Goal: Task Accomplishment & Management: Complete application form

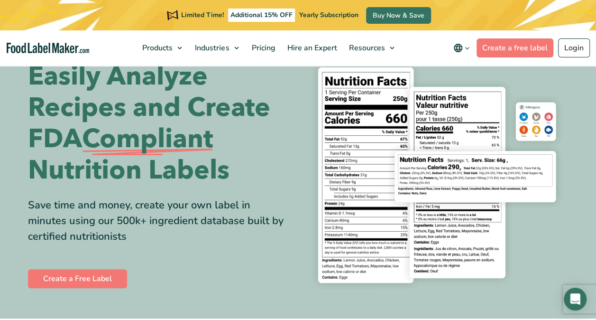
scroll to position [47, 0]
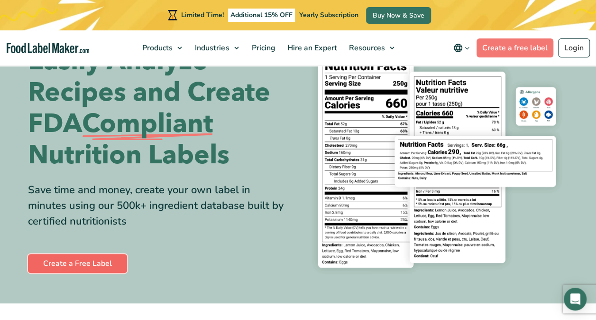
click at [77, 262] on link "Create a Free Label" at bounding box center [77, 263] width 99 height 19
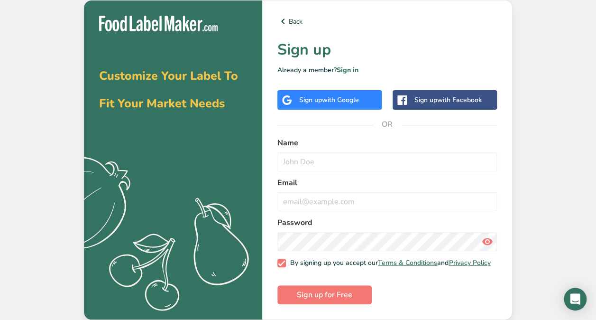
click at [327, 101] on span "with Google" at bounding box center [340, 99] width 37 height 9
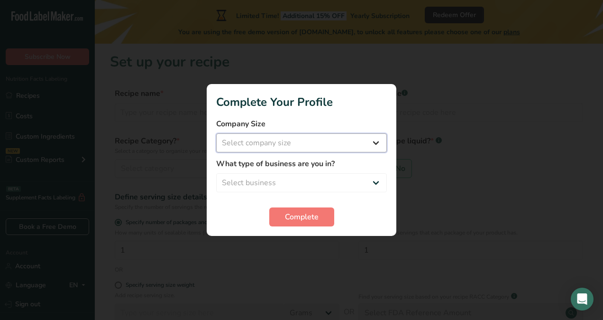
click at [290, 139] on select "Select company size Fewer than 10 Employees 10 to 50 Employees 51 to 500 Employ…" at bounding box center [301, 142] width 171 height 19
select select "1"
click at [216, 133] on select "Select company size Fewer than 10 Employees 10 to 50 Employees 51 to 500 Employ…" at bounding box center [301, 142] width 171 height 19
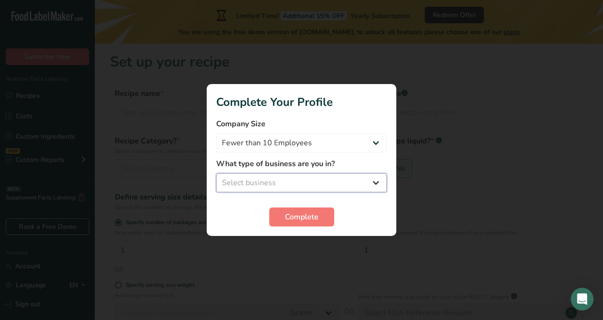
click at [294, 180] on select "Select business Packaged Food Manufacturer Restaurant & Cafe Bakery Meal Plans …" at bounding box center [301, 182] width 171 height 19
select select "1"
click at [216, 173] on select "Select business Packaged Food Manufacturer Restaurant & Cafe Bakery Meal Plans …" at bounding box center [301, 182] width 171 height 19
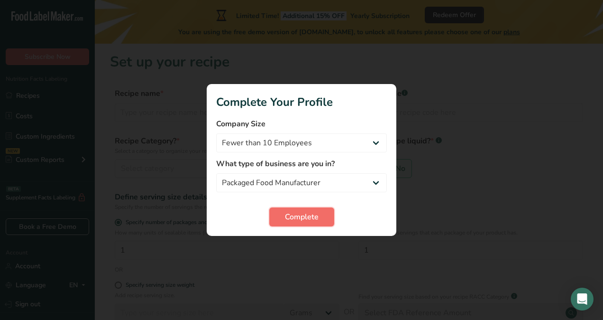
click at [299, 217] on span "Complete" at bounding box center [302, 216] width 34 height 11
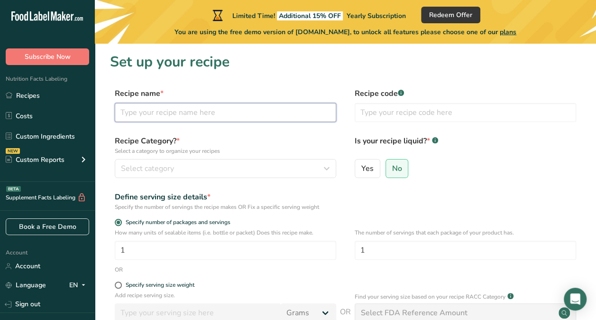
click at [204, 115] on input "text" at bounding box center [226, 112] width 222 height 19
type input "Chili Garli Oil"
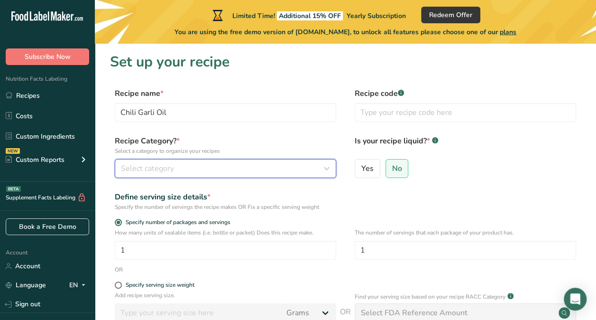
click at [254, 166] on div "Select category" at bounding box center [223, 168] width 204 height 11
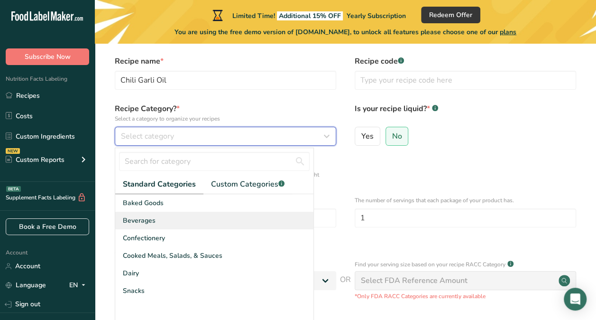
scroll to position [47, 0]
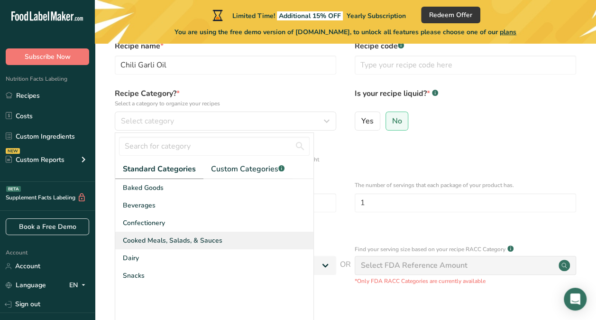
click at [182, 243] on span "Cooked Meals, Salads, & Sauces" at bounding box center [173, 240] width 100 height 10
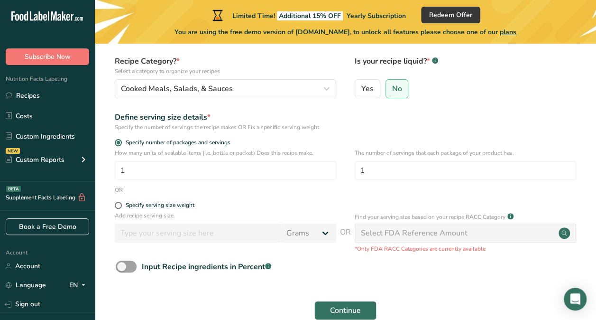
scroll to position [95, 0]
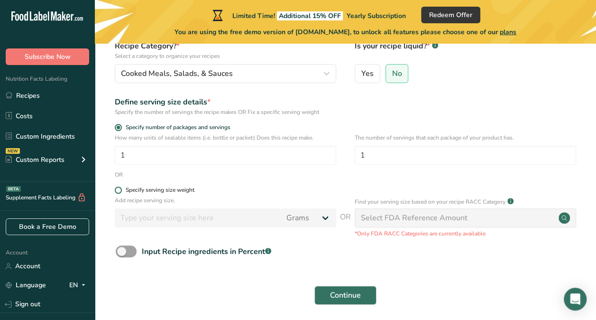
click at [117, 190] on span at bounding box center [118, 189] width 7 height 7
click at [117, 190] on input "Specify serving size weight" at bounding box center [118, 190] width 6 height 6
radio input "true"
radio input "false"
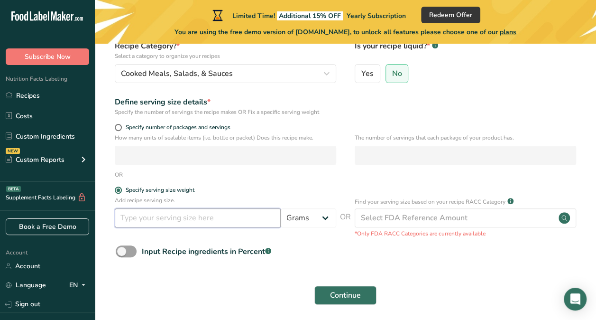
click at [160, 219] on input "number" at bounding box center [198, 217] width 166 height 19
type input "150"
click at [254, 169] on div "How many units of sealable items (i.e. bottle or packet) Does this recipe make.…" at bounding box center [345, 151] width 471 height 37
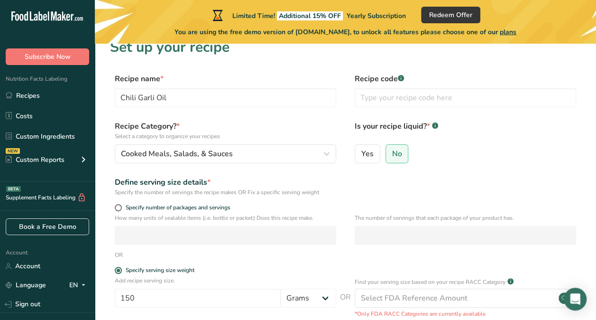
scroll to position [0, 0]
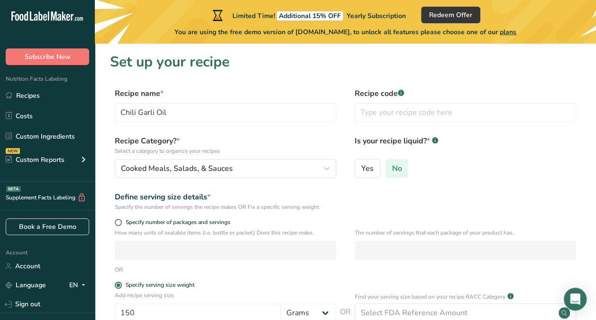
click at [401, 173] on label "No" at bounding box center [397, 168] width 23 height 19
click at [392, 171] on input "No" at bounding box center [389, 168] width 6 height 6
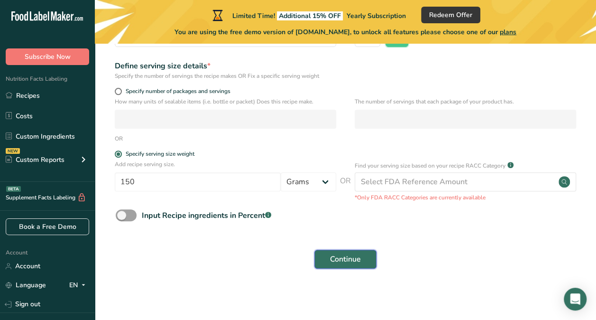
click at [354, 258] on span "Continue" at bounding box center [345, 258] width 31 height 11
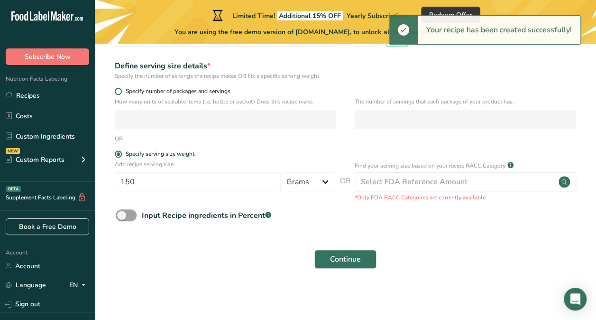
click at [122, 92] on span "Specify number of packages and servings" at bounding box center [176, 91] width 109 height 7
click at [121, 92] on input "Specify number of packages and servings" at bounding box center [118, 91] width 6 height 6
radio input "true"
radio input "false"
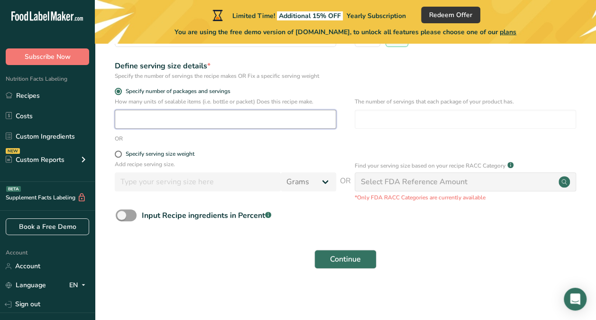
click at [144, 118] on input "number" at bounding box center [226, 119] width 222 height 19
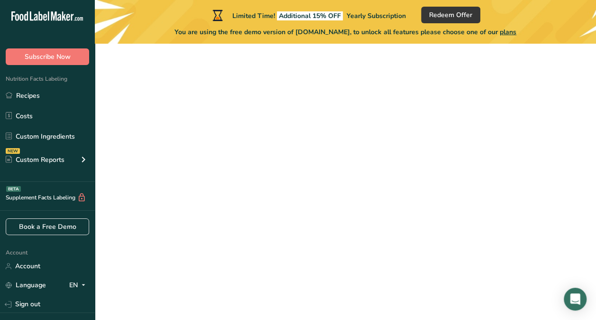
scroll to position [131, 0]
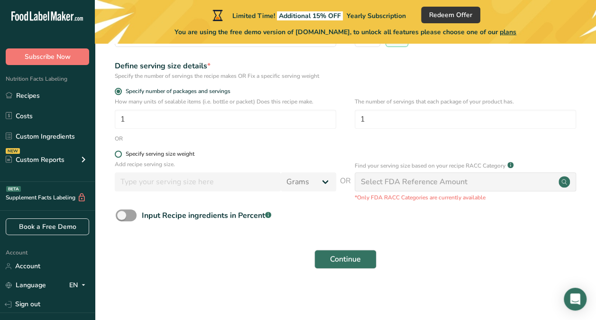
click at [120, 152] on span at bounding box center [118, 153] width 7 height 7
click at [120, 152] on input "Specify serving size weight" at bounding box center [118, 154] width 6 height 6
radio input "true"
radio input "false"
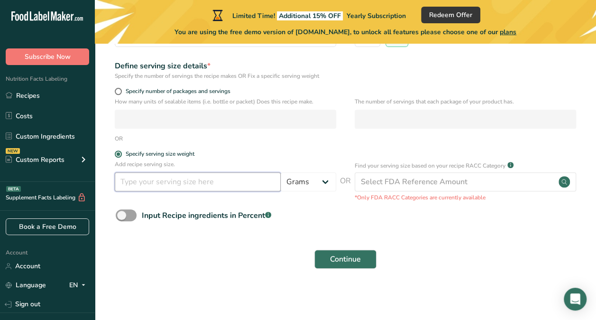
click at [144, 180] on input "number" at bounding box center [198, 181] width 166 height 19
type input "150"
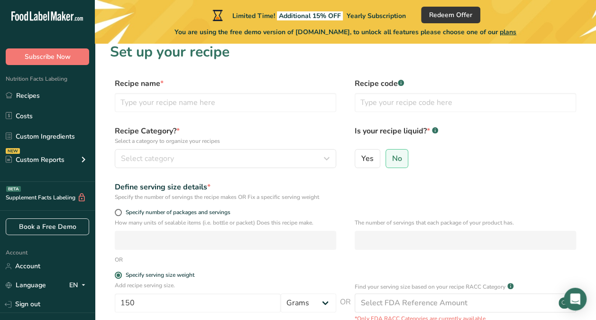
scroll to position [0, 0]
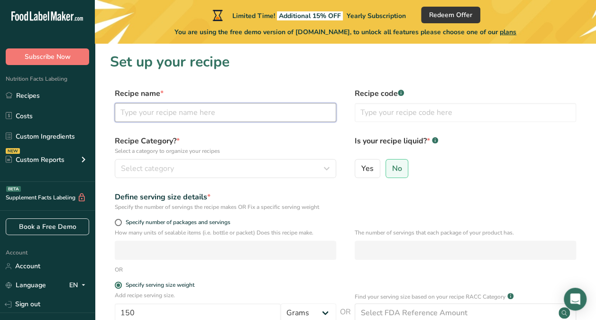
click at [222, 112] on input "text" at bounding box center [226, 112] width 222 height 19
type input "CHili Garlic Oil"
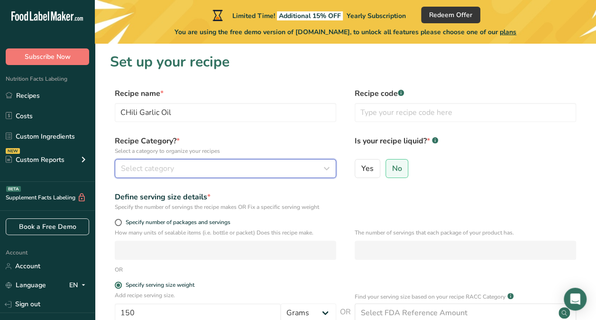
click at [293, 174] on div "Select category" at bounding box center [223, 168] width 204 height 11
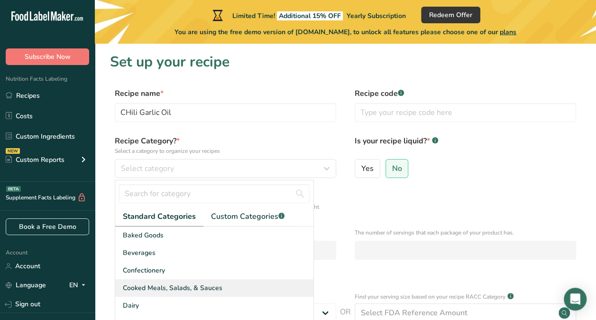
click at [160, 287] on span "Cooked Meals, Salads, & Sauces" at bounding box center [173, 288] width 100 height 10
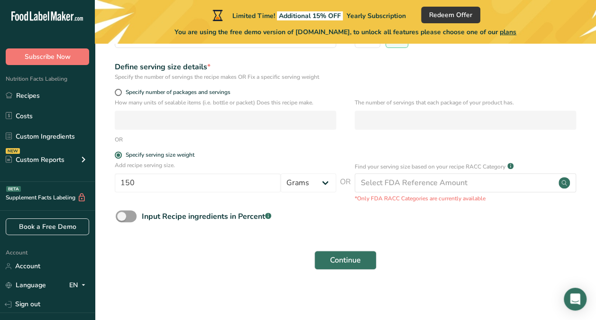
scroll to position [131, 0]
click at [363, 262] on button "Continue" at bounding box center [346, 259] width 62 height 19
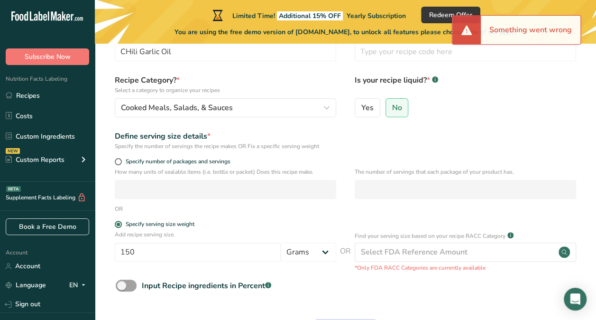
scroll to position [0, 0]
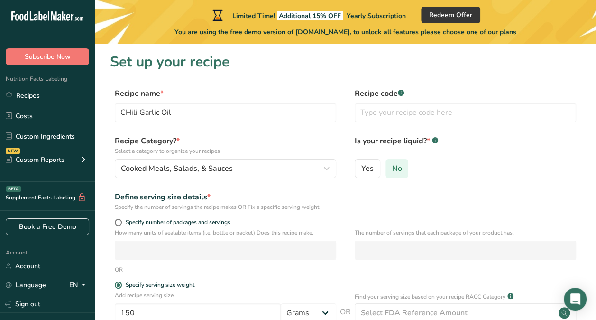
click at [394, 169] on span "No" at bounding box center [397, 168] width 10 height 9
click at [392, 169] on input "No" at bounding box center [389, 168] width 6 height 6
click at [120, 222] on span at bounding box center [118, 222] width 7 height 7
click at [120, 222] on input "Specify number of packages and servings" at bounding box center [118, 222] width 6 height 6
radio input "true"
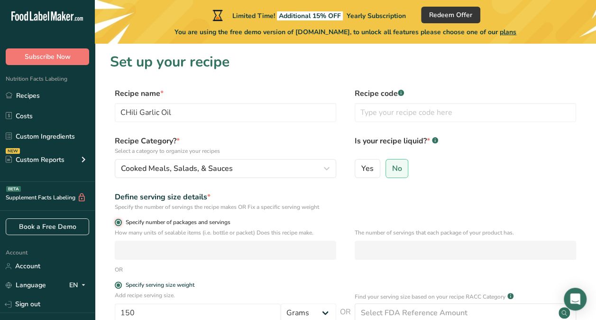
radio input "false"
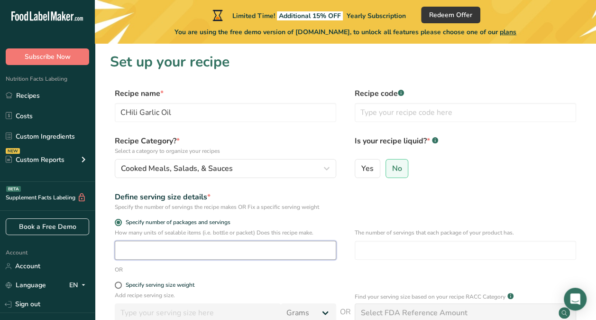
click at [139, 250] on input "number" at bounding box center [226, 250] width 222 height 19
type input "1"
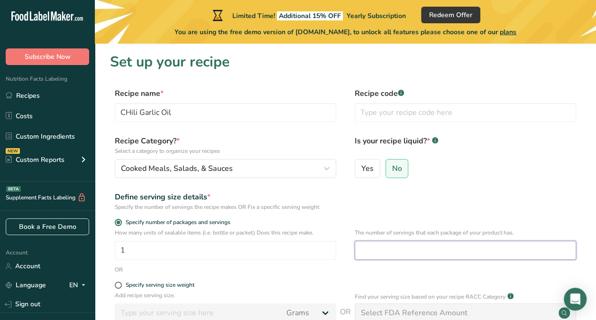
click at [375, 248] on input "number" at bounding box center [466, 250] width 222 height 19
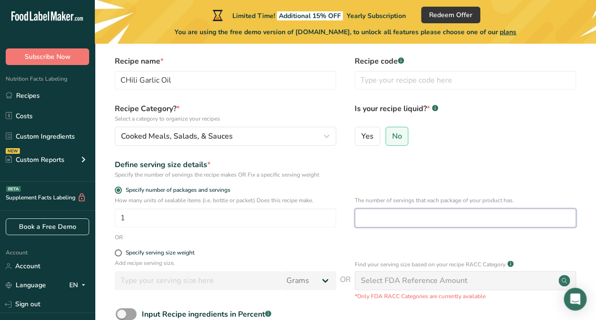
scroll to position [47, 0]
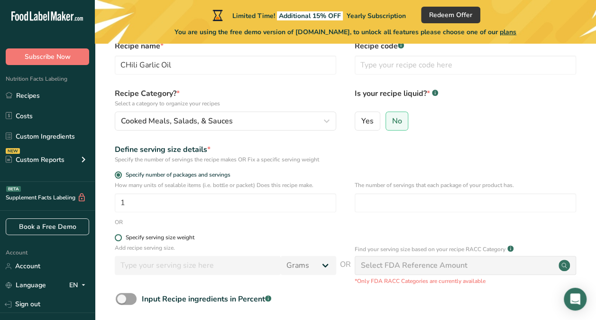
click at [121, 237] on span at bounding box center [118, 237] width 7 height 7
click at [121, 237] on input "Specify serving size weight" at bounding box center [118, 237] width 6 height 6
radio input "true"
radio input "false"
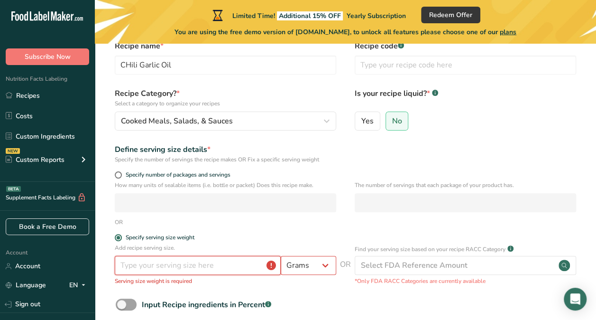
click at [200, 269] on input "number" at bounding box center [198, 265] width 166 height 19
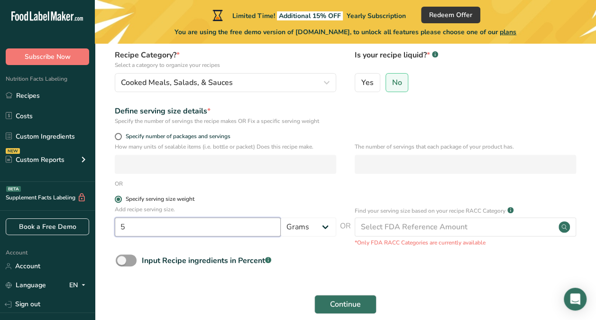
scroll to position [95, 0]
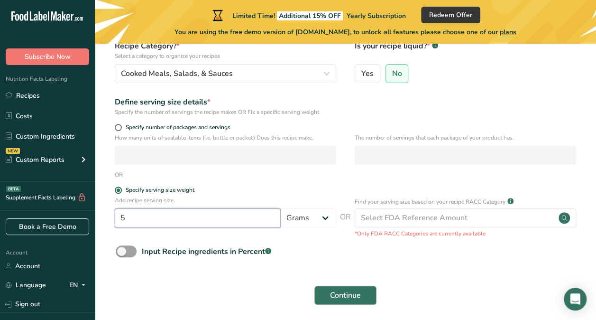
type input "5"
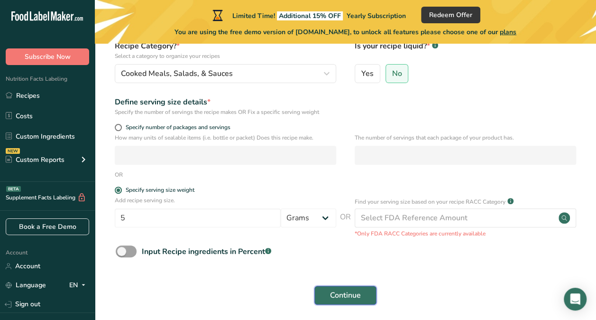
click at [348, 296] on span "Continue" at bounding box center [345, 294] width 31 height 11
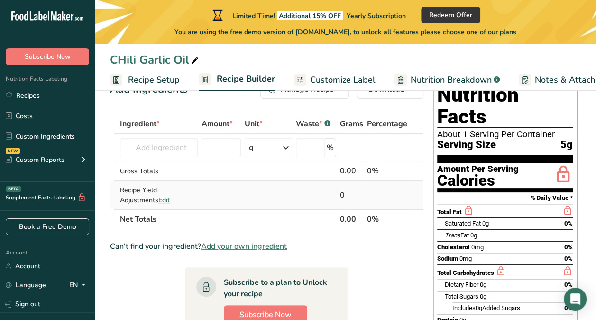
scroll to position [47, 0]
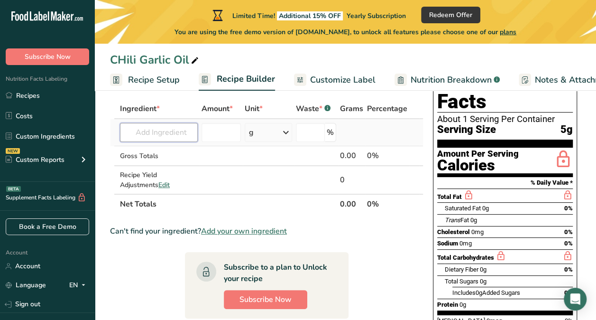
click at [174, 131] on input "text" at bounding box center [159, 132] width 78 height 19
click at [271, 231] on span "Add your own ingredient" at bounding box center [244, 230] width 86 height 11
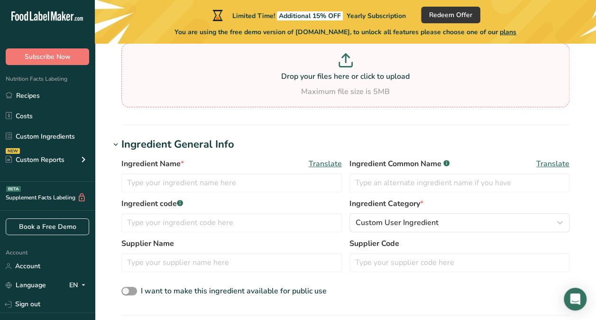
scroll to position [95, 0]
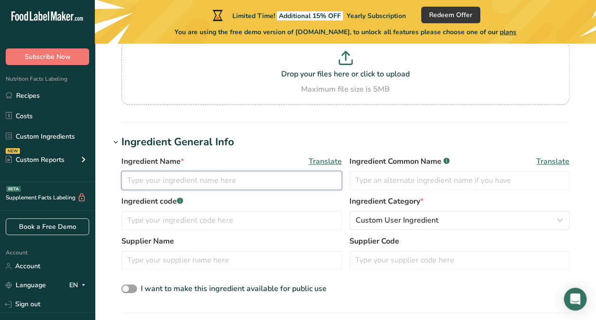
click at [251, 182] on input "text" at bounding box center [231, 180] width 221 height 19
type input "Fresh Chilis"
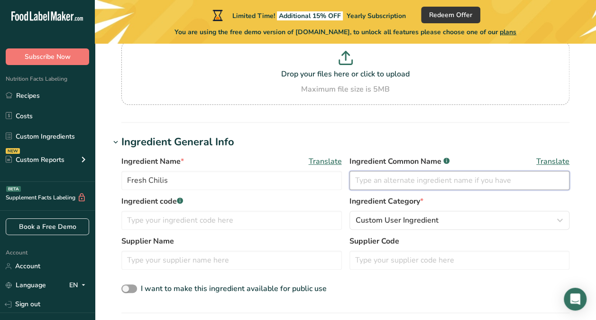
click at [414, 179] on input "text" at bounding box center [460, 180] width 221 height 19
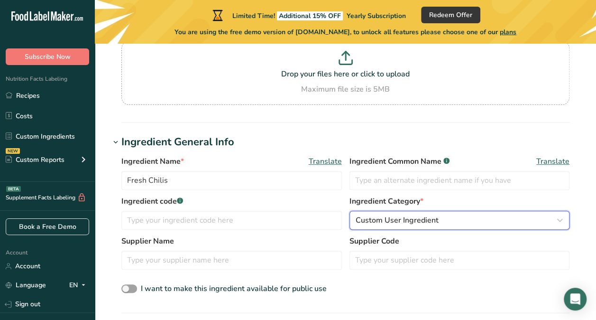
click at [404, 217] on span "Custom User Ingredient" at bounding box center [397, 219] width 83 height 11
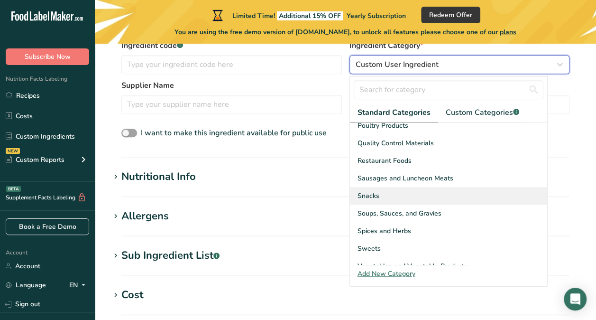
scroll to position [285, 0]
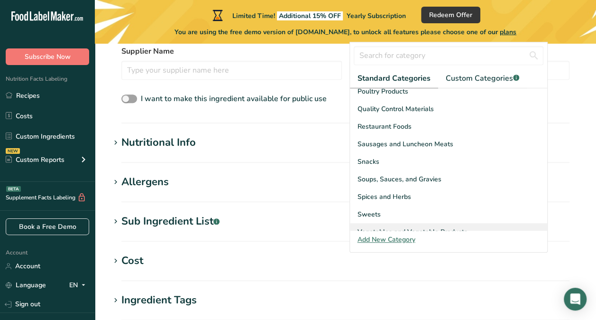
click at [425, 227] on span "Vegetables and Vegetable Products" at bounding box center [413, 232] width 110 height 10
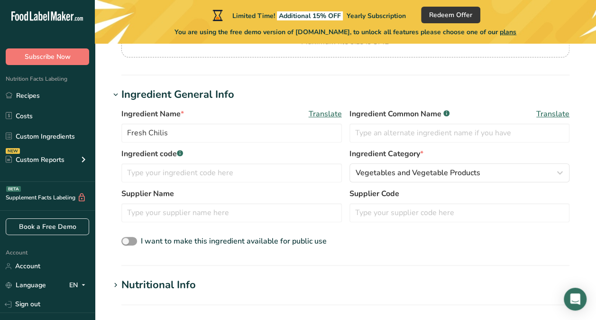
scroll to position [427, 0]
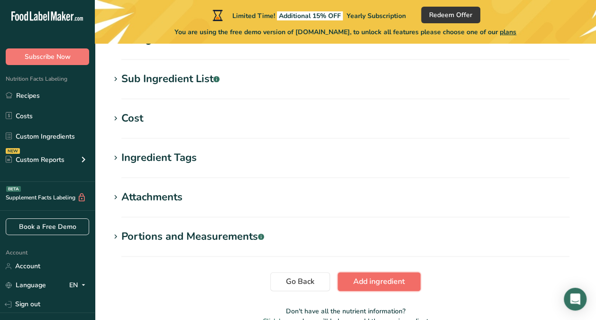
click at [375, 278] on span "Add ingredient" at bounding box center [379, 281] width 52 height 11
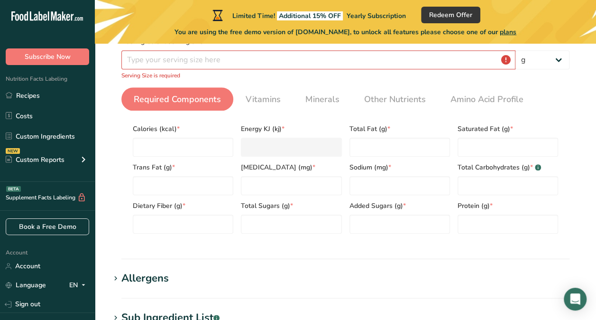
scroll to position [174, 0]
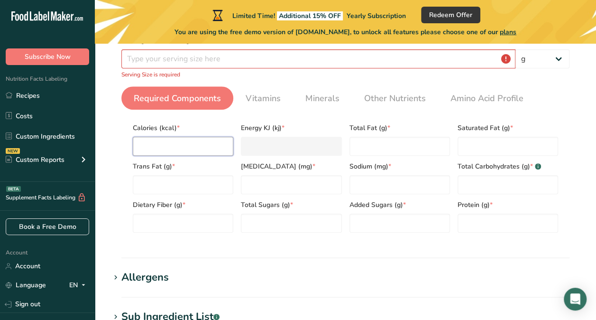
click at [211, 150] on input "number" at bounding box center [183, 146] width 101 height 19
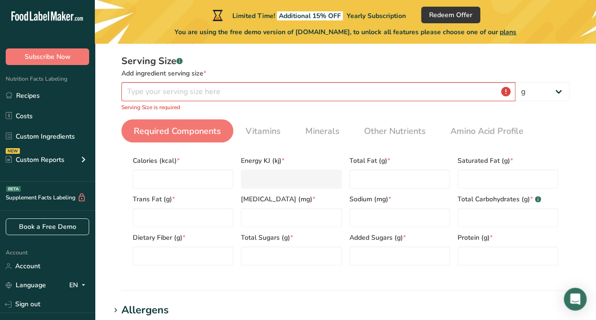
scroll to position [127, 0]
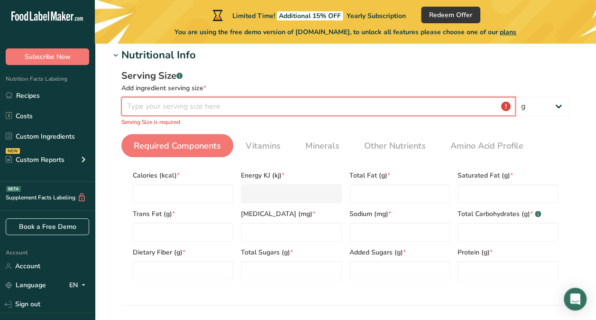
click at [323, 107] on input "number" at bounding box center [318, 106] width 394 height 19
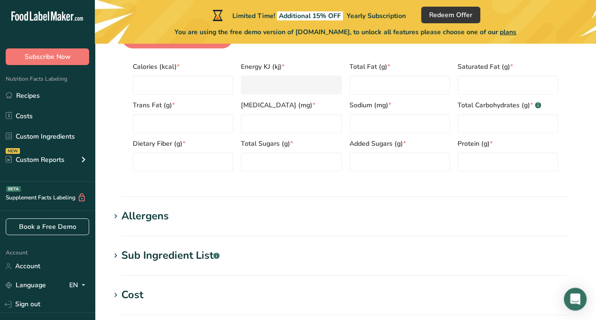
scroll to position [316, 0]
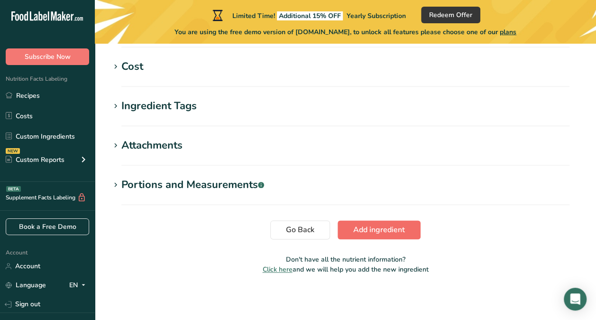
type input "5"
click at [382, 224] on span "Add ingredient" at bounding box center [379, 229] width 52 height 11
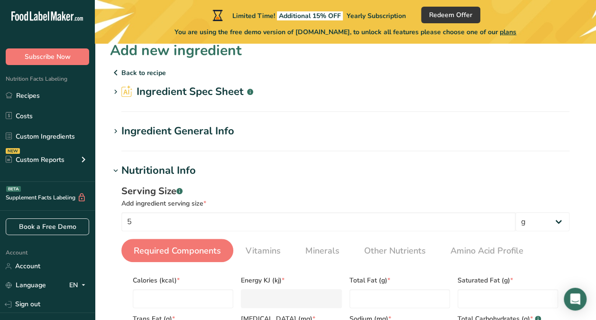
scroll to position [0, 0]
